Goal: Information Seeking & Learning: Learn about a topic

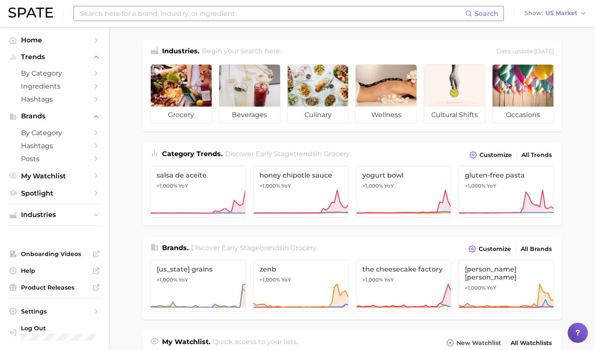
click at [108, 13] on input at bounding box center [272, 13] width 386 height 14
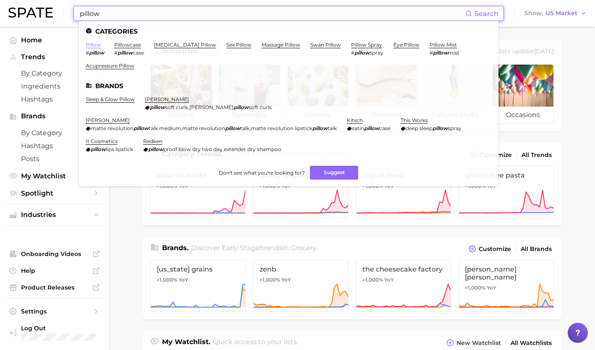
type input "pillow"
click at [89, 47] on link "pillow" at bounding box center [94, 45] width 16 height 6
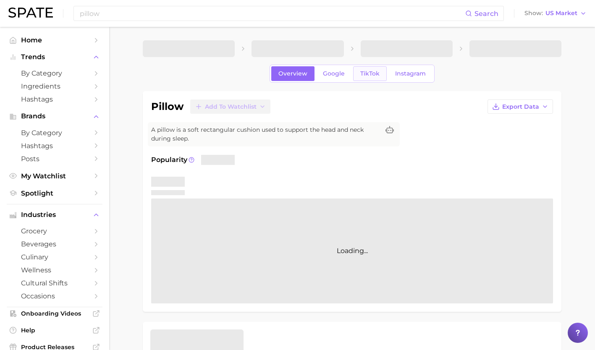
click at [369, 72] on span "TikTok" at bounding box center [369, 73] width 19 height 7
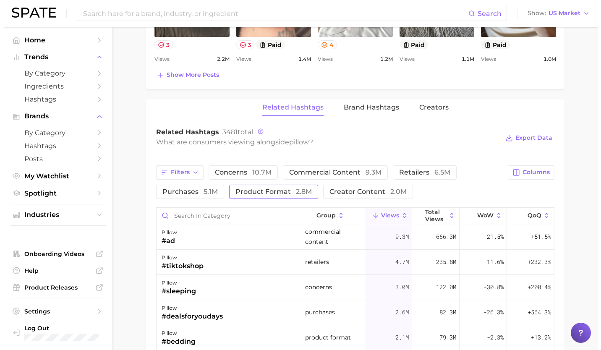
scroll to position [568, 0]
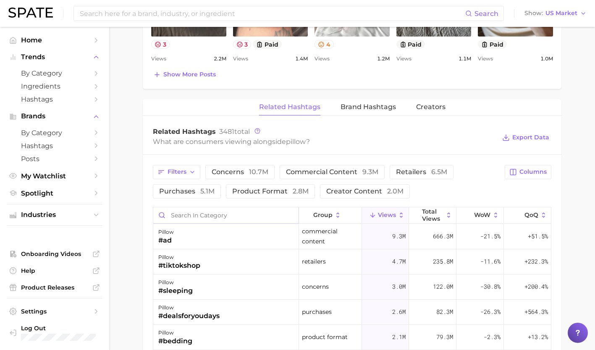
click at [222, 218] on input "Search in category" at bounding box center [225, 215] width 145 height 16
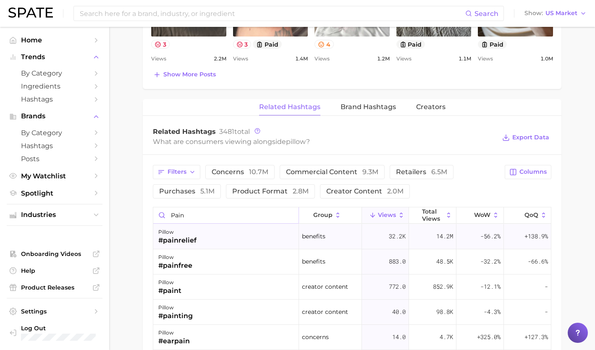
type input "pain"
click at [220, 236] on div "pillow #painrelief" at bounding box center [226, 236] width 146 height 25
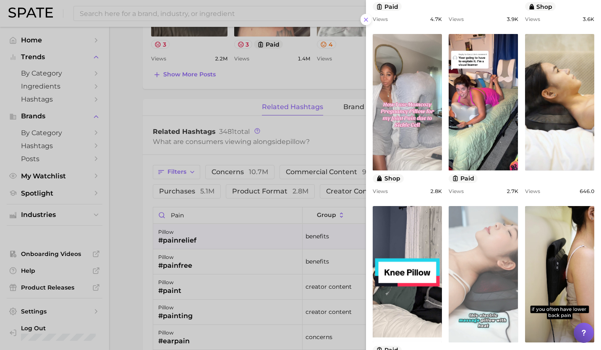
scroll to position [277, 0]
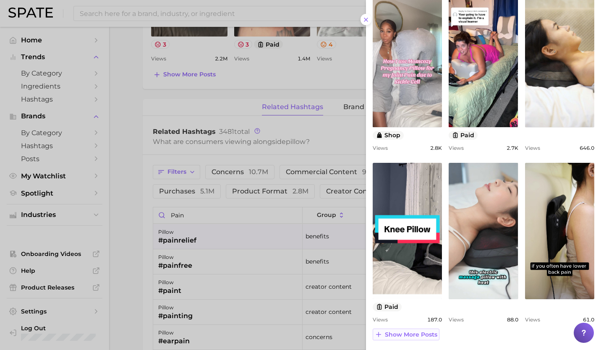
click at [411, 330] on button "Show more posts" at bounding box center [406, 335] width 67 height 12
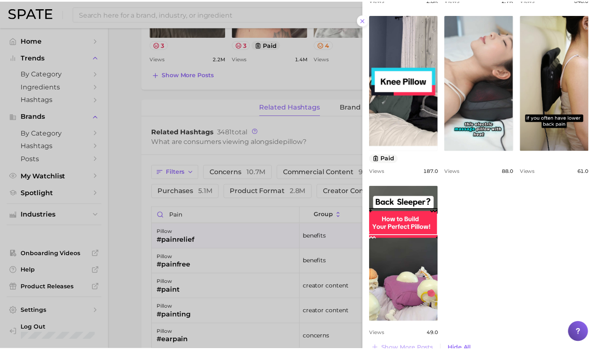
scroll to position [440, 0]
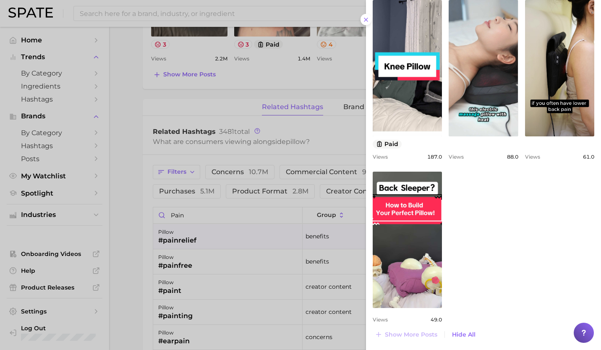
click at [210, 272] on div at bounding box center [300, 175] width 601 height 350
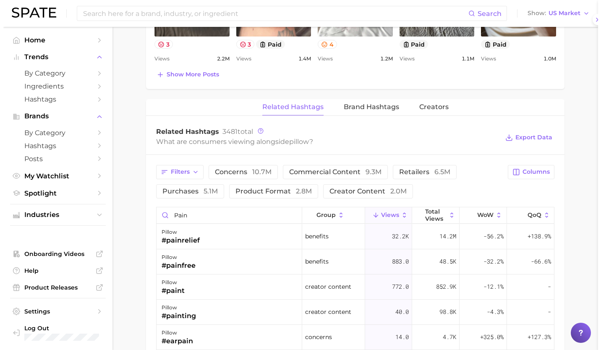
scroll to position [0, 0]
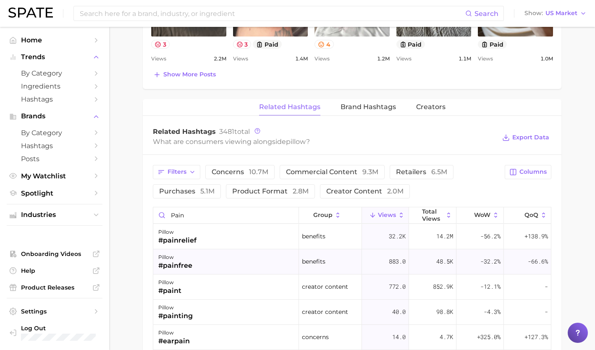
click at [192, 263] on div "pillow #painfree" at bounding box center [226, 261] width 146 height 25
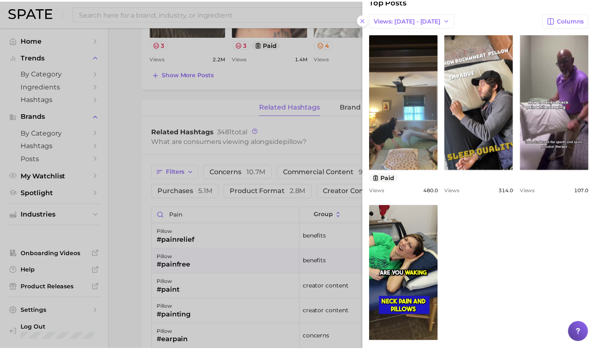
scroll to position [85, 0]
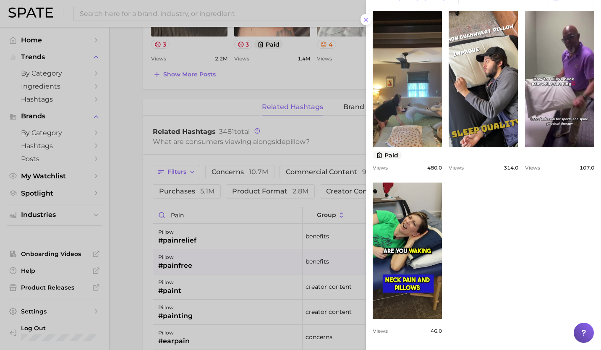
click at [216, 316] on div at bounding box center [300, 175] width 601 height 350
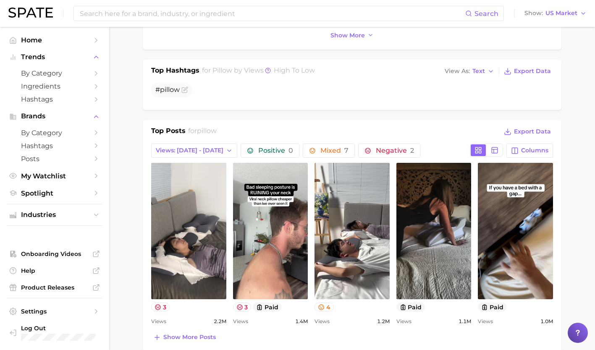
scroll to position [306, 0]
click at [328, 308] on button "4" at bounding box center [324, 306] width 19 height 9
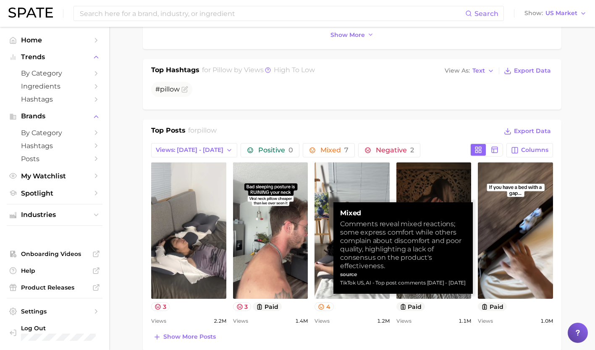
click at [325, 328] on div "Top Posts for pillow Export Data Views: [DATE] - [DATE] Positive 0 Mixed 7 Nega…" at bounding box center [352, 235] width 402 height 218
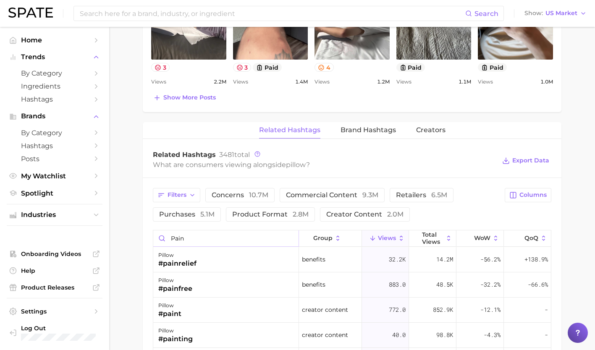
scroll to position [549, 0]
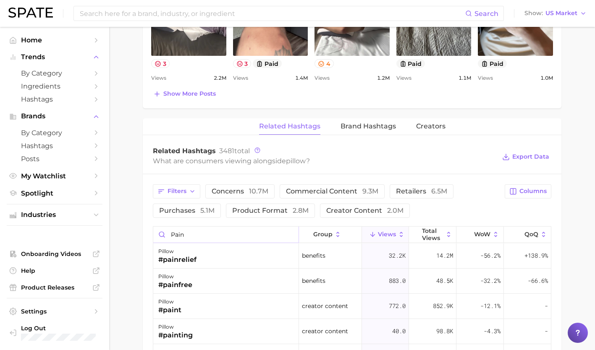
click at [200, 234] on input "pain" at bounding box center [225, 235] width 145 height 16
type input "p"
type input "pain relief"
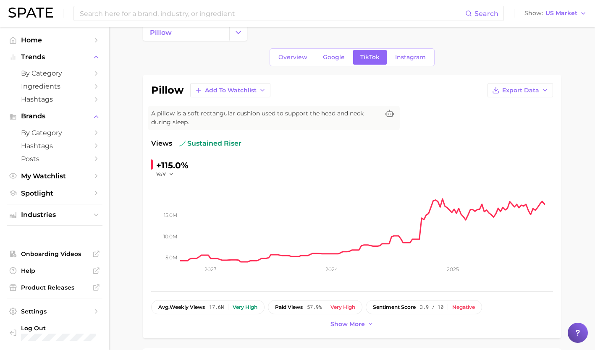
scroll to position [16, 0]
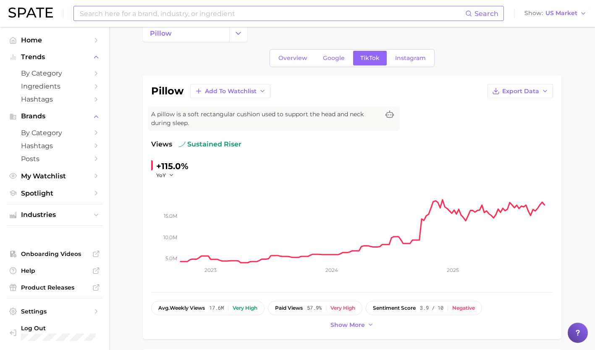
click at [174, 17] on input at bounding box center [272, 13] width 386 height 14
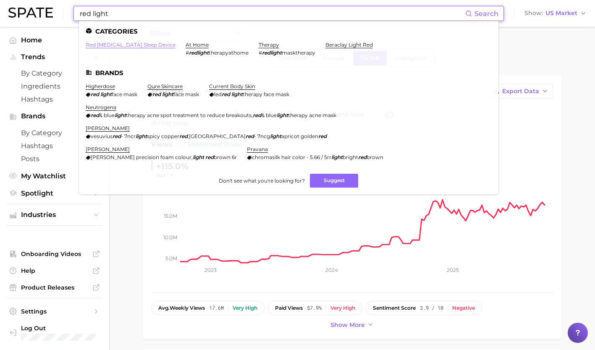
type input "red light"
click at [146, 44] on link "red [MEDICAL_DATA] sleep device" at bounding box center [131, 45] width 90 height 6
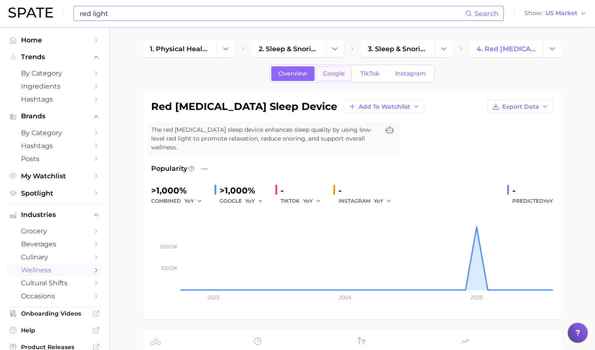
click at [337, 73] on span "Google" at bounding box center [334, 73] width 22 height 7
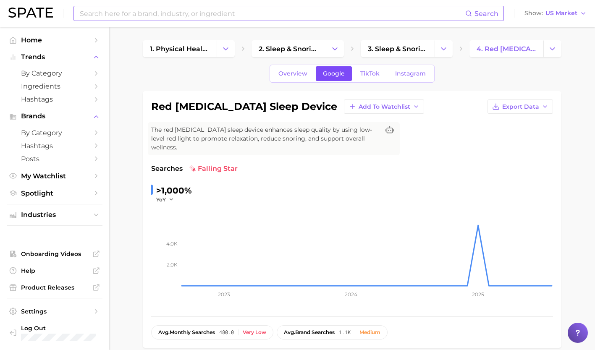
click at [351, 74] on link "Google" at bounding box center [334, 73] width 36 height 15
click at [361, 75] on span "TikTok" at bounding box center [369, 73] width 19 height 7
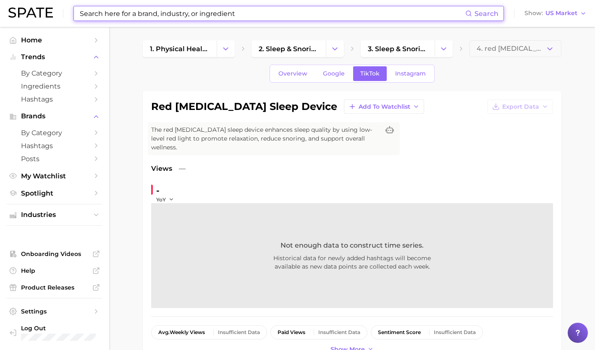
click at [304, 10] on input at bounding box center [272, 13] width 386 height 14
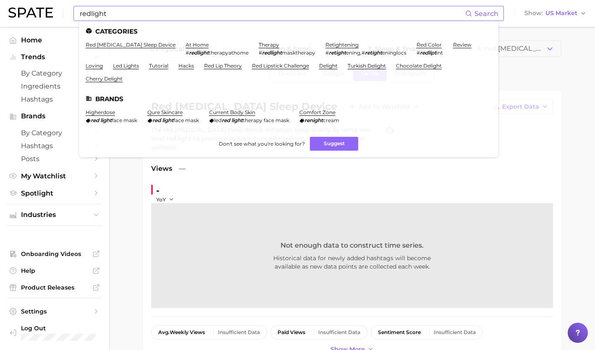
click at [204, 31] on li "Categories" at bounding box center [289, 31] width 406 height 7
click at [92, 14] on input "redlight" at bounding box center [272, 13] width 386 height 14
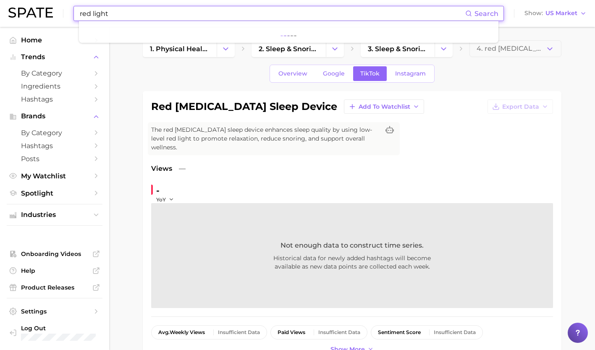
click at [147, 13] on input "red light" at bounding box center [272, 13] width 386 height 14
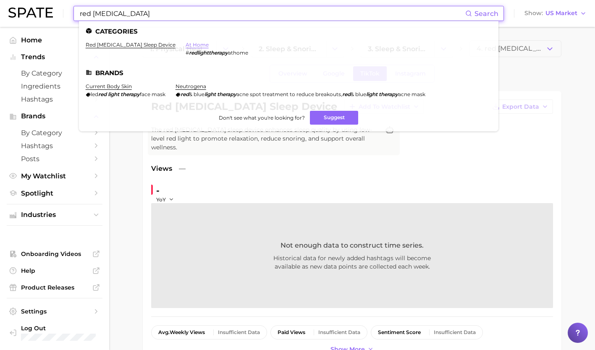
type input "red [MEDICAL_DATA]"
click at [189, 43] on link "at home" at bounding box center [197, 45] width 23 height 6
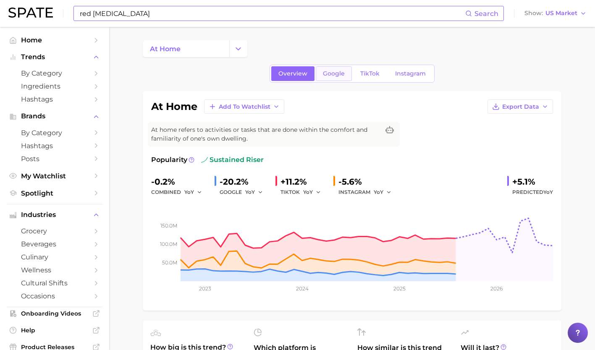
click at [324, 79] on link "Google" at bounding box center [334, 73] width 36 height 15
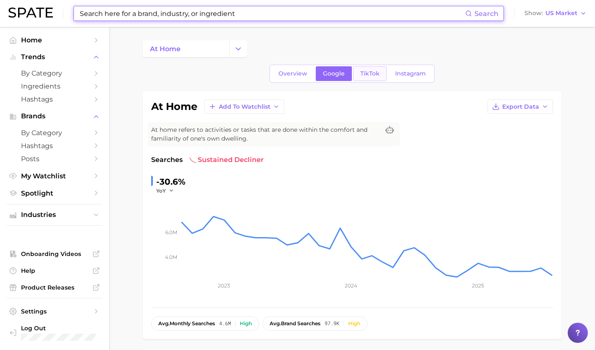
click at [362, 73] on span "TikTok" at bounding box center [369, 73] width 19 height 7
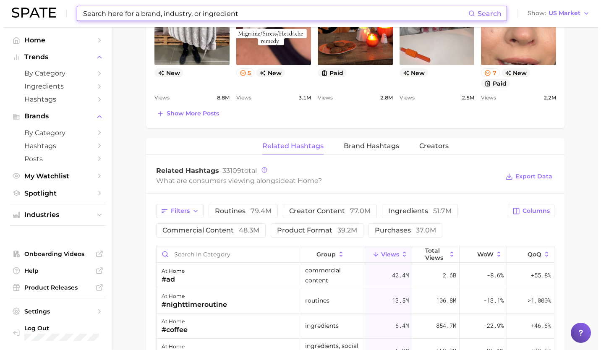
scroll to position [552, 0]
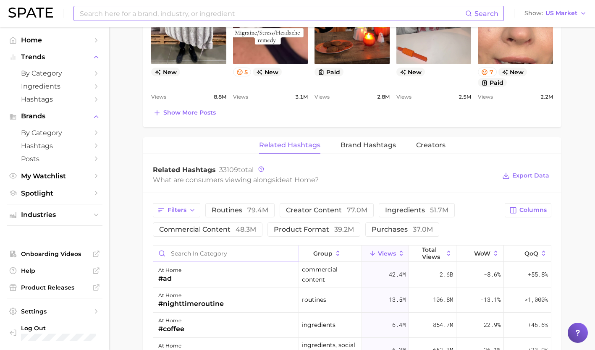
click at [216, 249] on input "Search in category" at bounding box center [225, 254] width 145 height 16
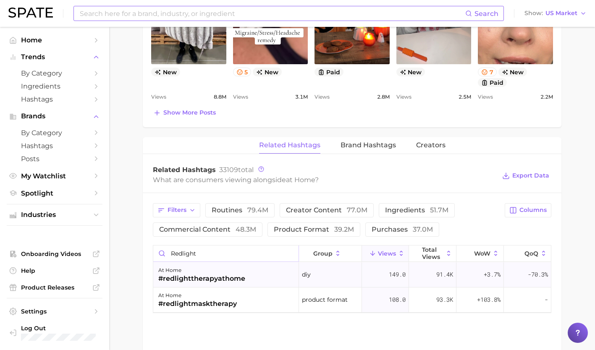
type input "redlight"
click at [223, 275] on div "#redlighttherapyathome" at bounding box center [201, 279] width 87 height 10
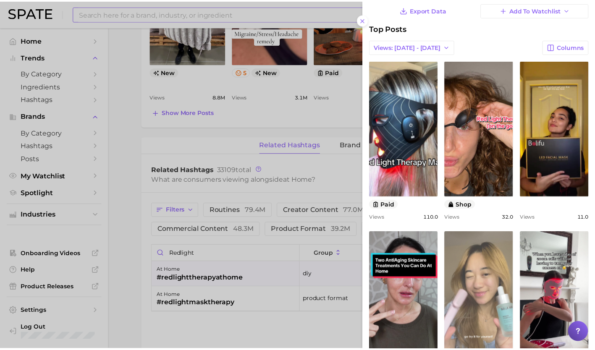
scroll to position [0, 0]
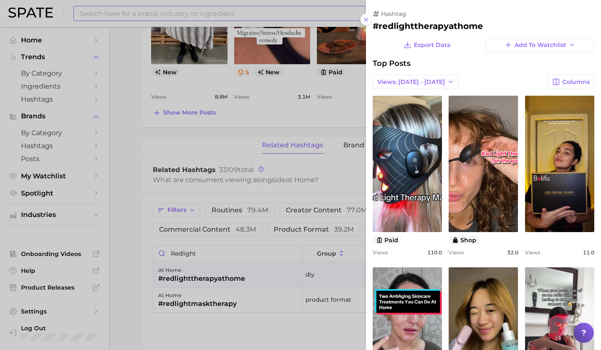
click at [253, 110] on div at bounding box center [300, 175] width 601 height 350
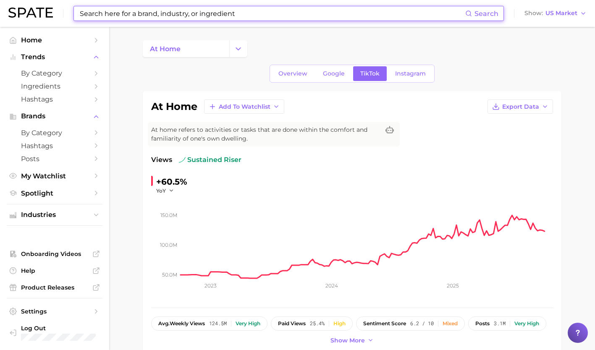
click at [189, 10] on input at bounding box center [272, 13] width 386 height 14
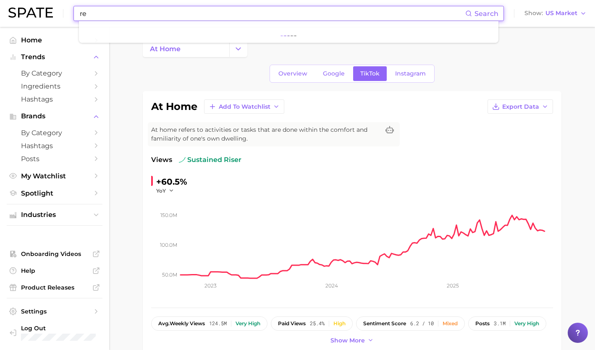
type input "r"
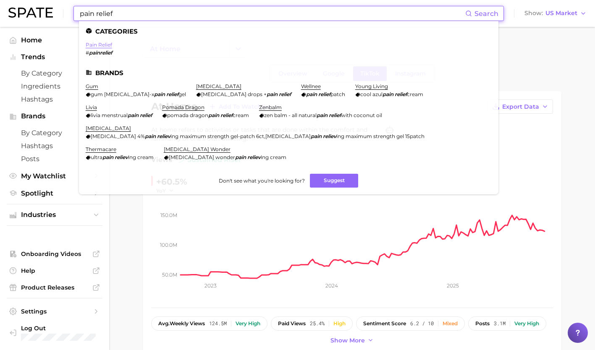
type input "pain relief"
click at [99, 47] on link "pain relief" at bounding box center [99, 45] width 26 height 6
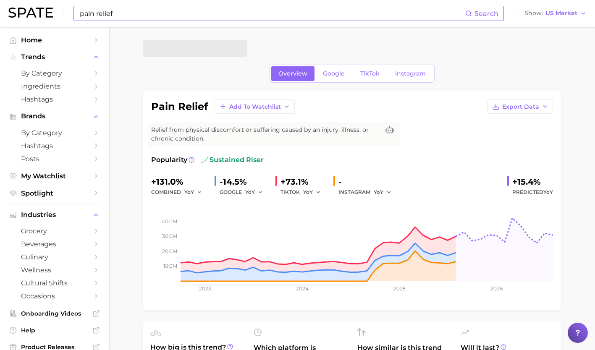
click at [363, 65] on div "Overview Google TikTok Instagram" at bounding box center [352, 74] width 165 height 18
click at [367, 72] on span "TikTok" at bounding box center [369, 73] width 19 height 7
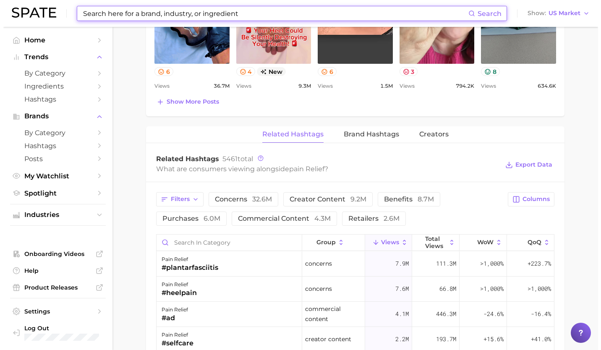
scroll to position [545, 0]
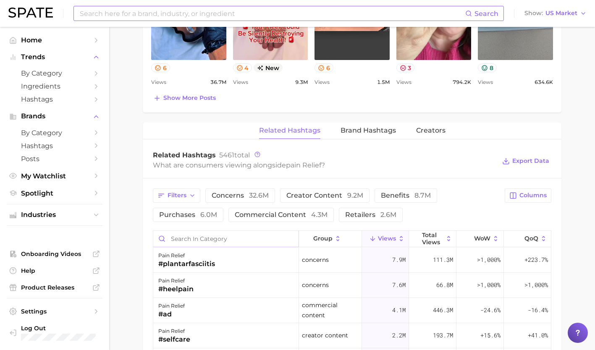
click at [202, 245] on input "Search in category" at bounding box center [225, 239] width 145 height 16
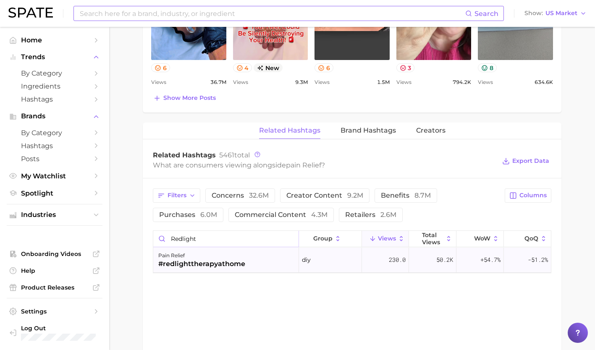
type input "redlight"
click at [207, 264] on div "#redlighttherapyathome" at bounding box center [201, 264] width 87 height 10
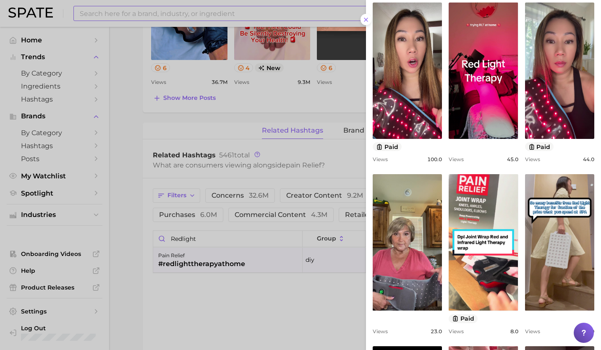
scroll to position [0, 0]
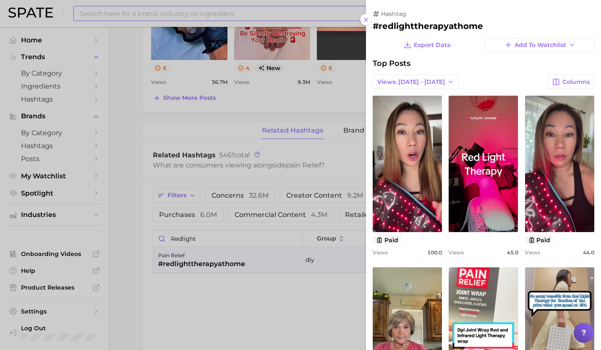
click at [208, 272] on div at bounding box center [300, 175] width 601 height 350
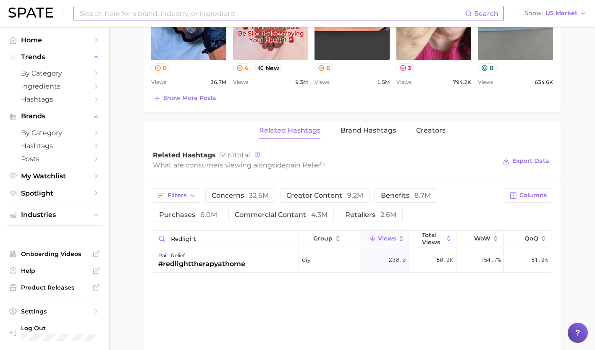
click at [208, 272] on div "pain relief #redlighttherapyathome" at bounding box center [226, 260] width 146 height 25
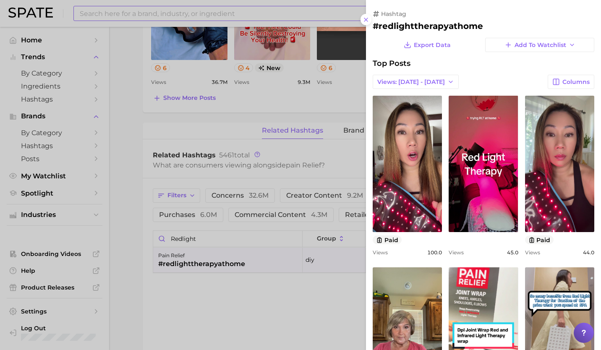
click at [208, 272] on div at bounding box center [300, 175] width 601 height 350
